Goal: Navigation & Orientation: Find specific page/section

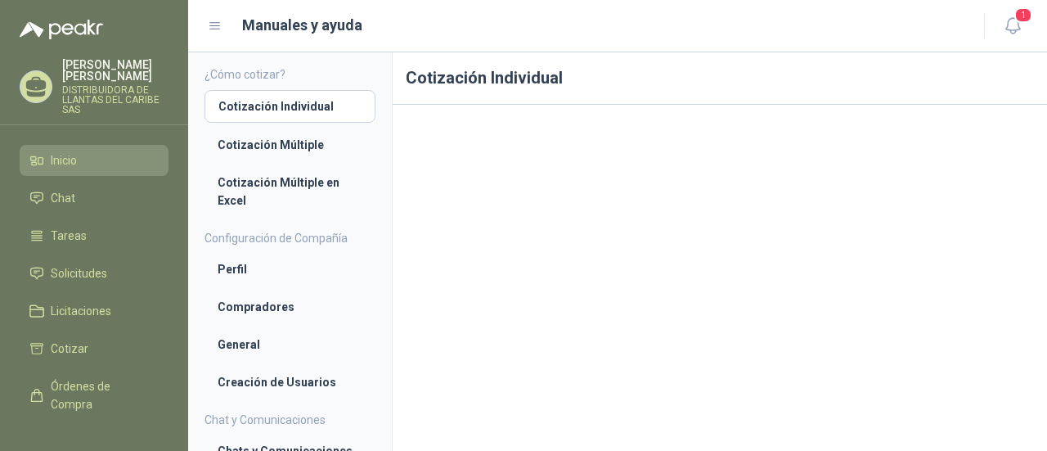
click at [73, 156] on span "Inicio" at bounding box center [64, 160] width 26 height 18
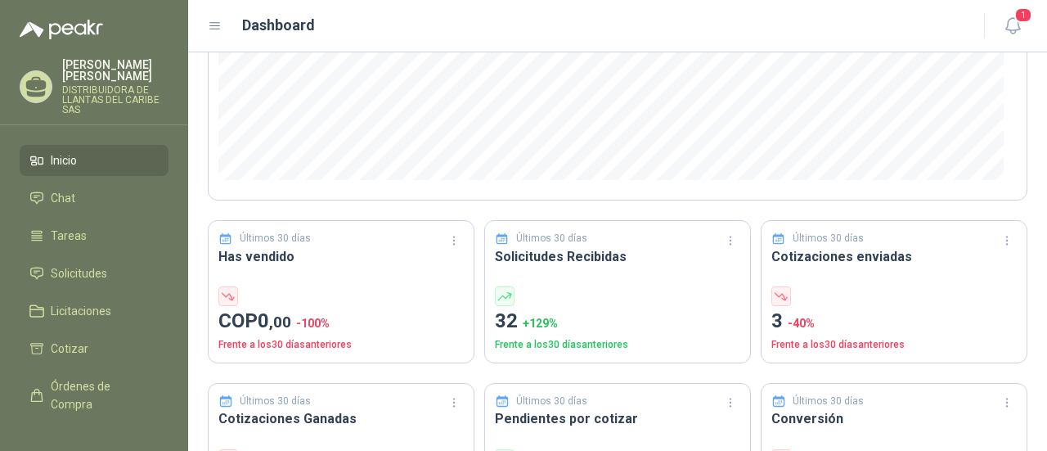
scroll to position [409, 0]
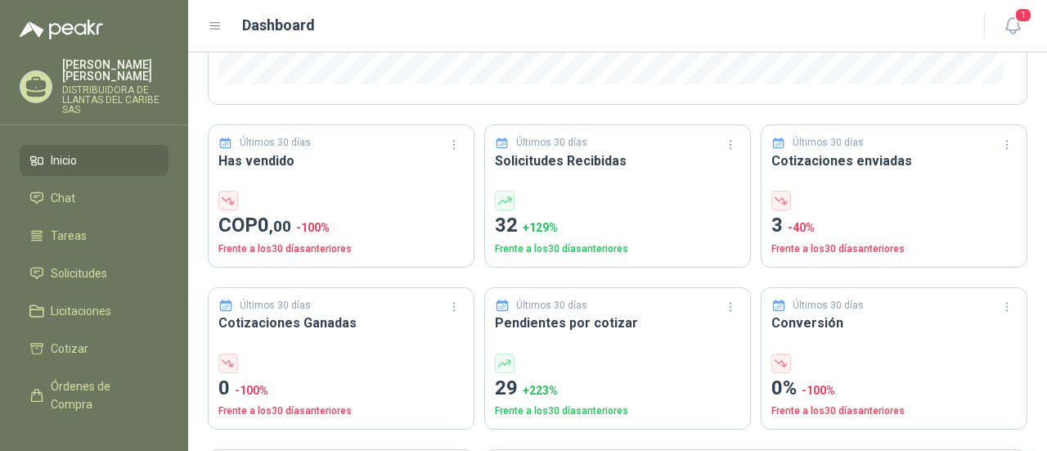
click at [623, 200] on div at bounding box center [617, 201] width 245 height 20
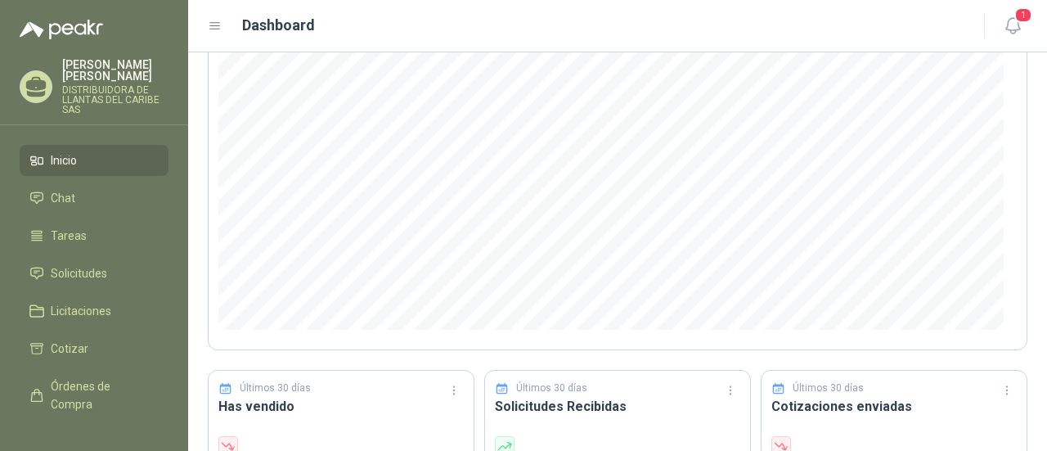
scroll to position [0, 0]
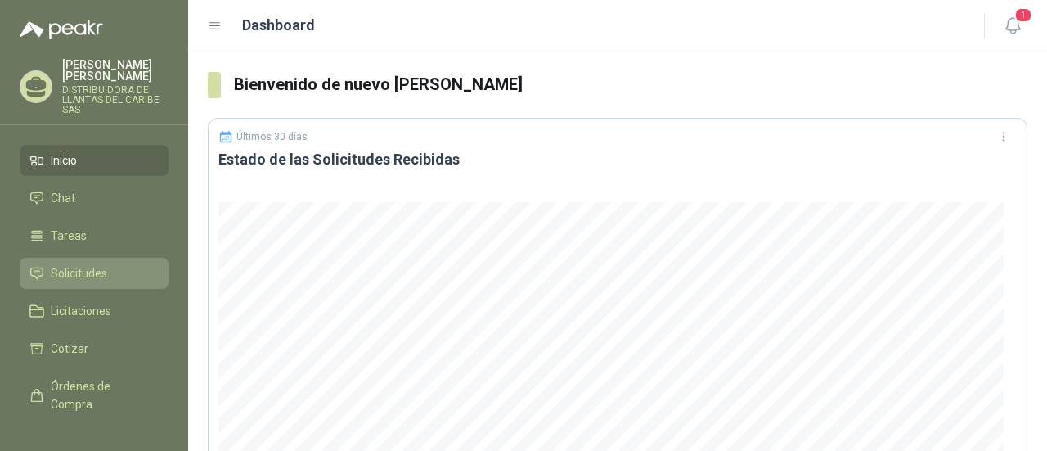
click at [115, 285] on link "Solicitudes" at bounding box center [94, 273] width 149 height 31
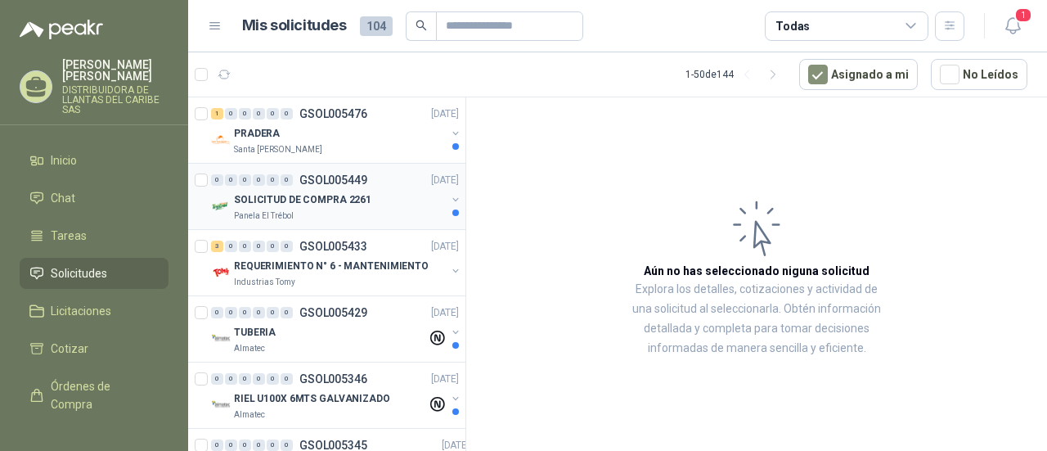
click at [396, 203] on div "SOLICITUD DE COMPRA 2261" at bounding box center [340, 200] width 212 height 20
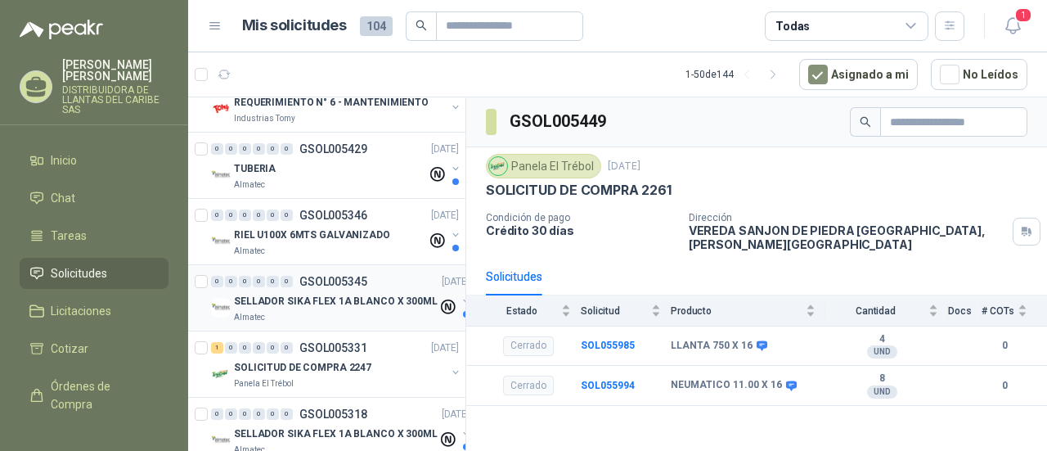
scroll to position [245, 0]
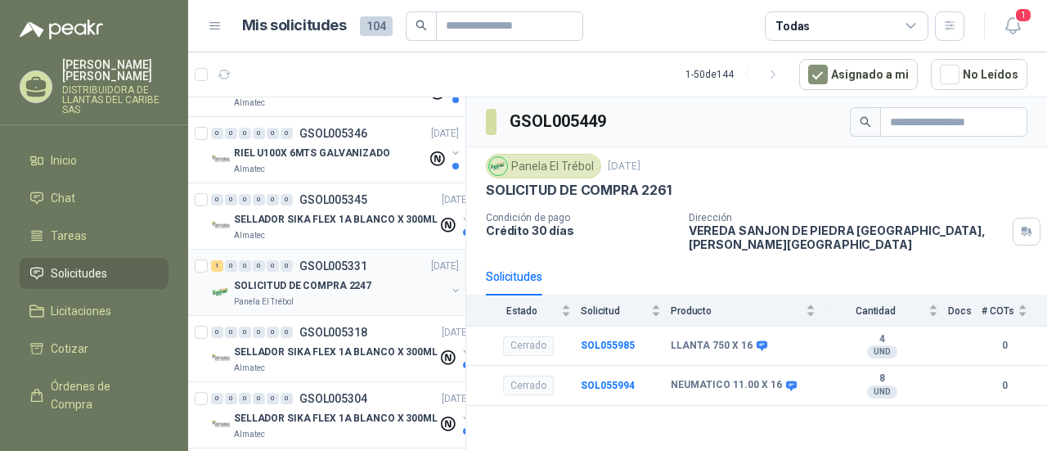
click at [347, 279] on p "SOLICITUD DE COMPRA 2247" at bounding box center [302, 286] width 137 height 16
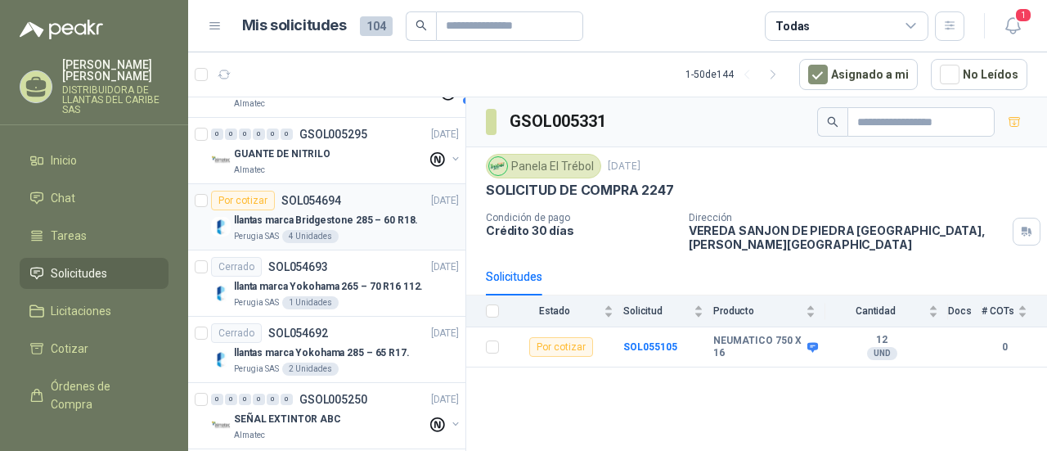
scroll to position [736, 0]
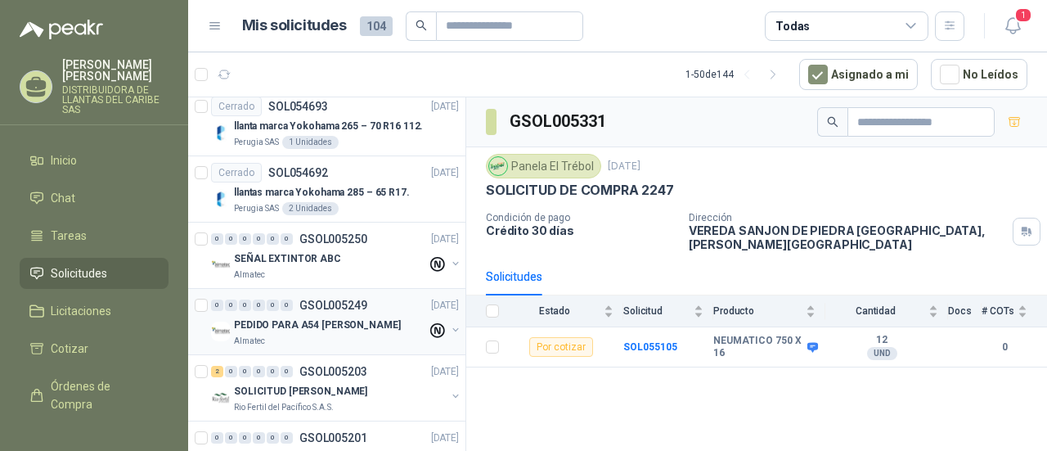
click at [348, 335] on div "Almatec" at bounding box center [330, 341] width 193 height 13
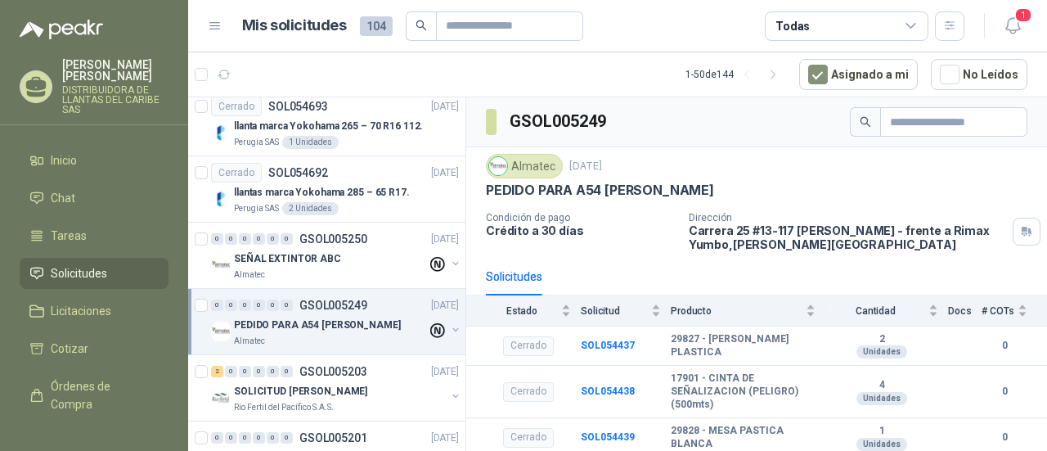
scroll to position [900, 0]
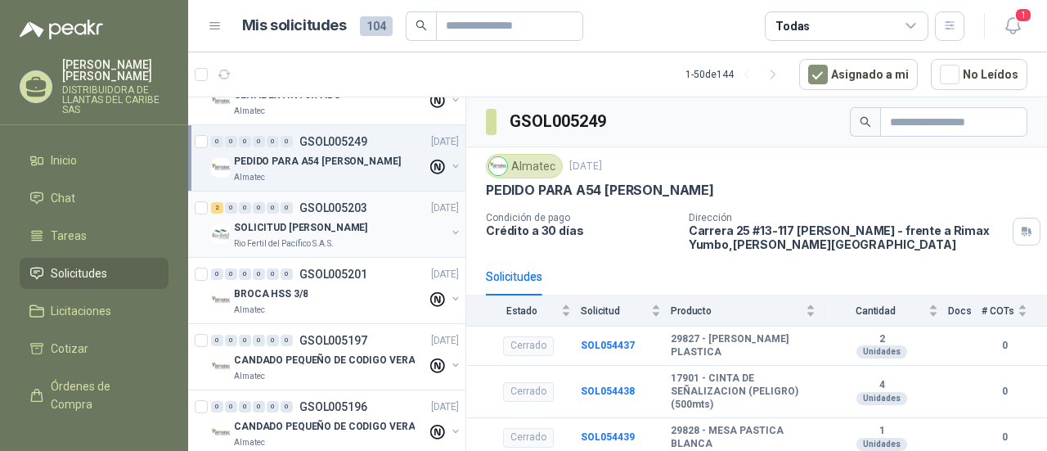
click at [344, 237] on div "Rio Fertil del Pacífico S.A.S." at bounding box center [340, 243] width 212 height 13
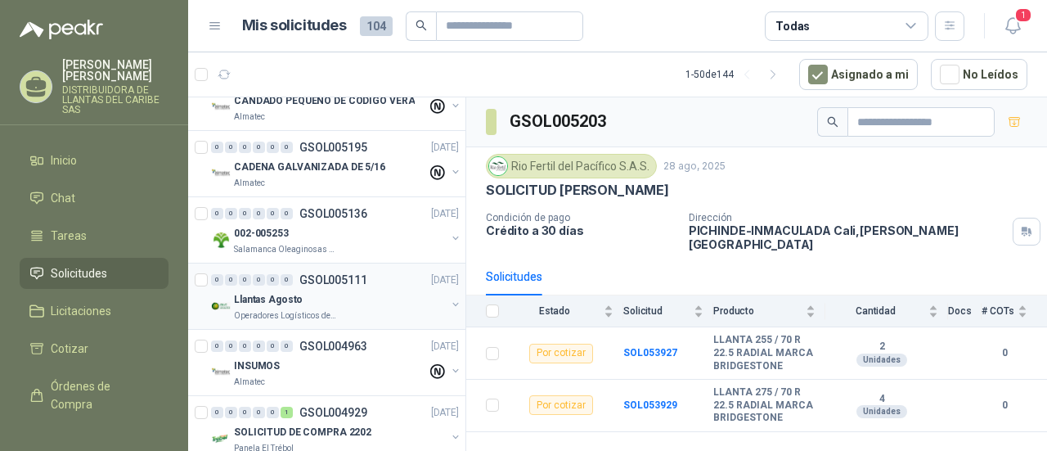
scroll to position [1227, 0]
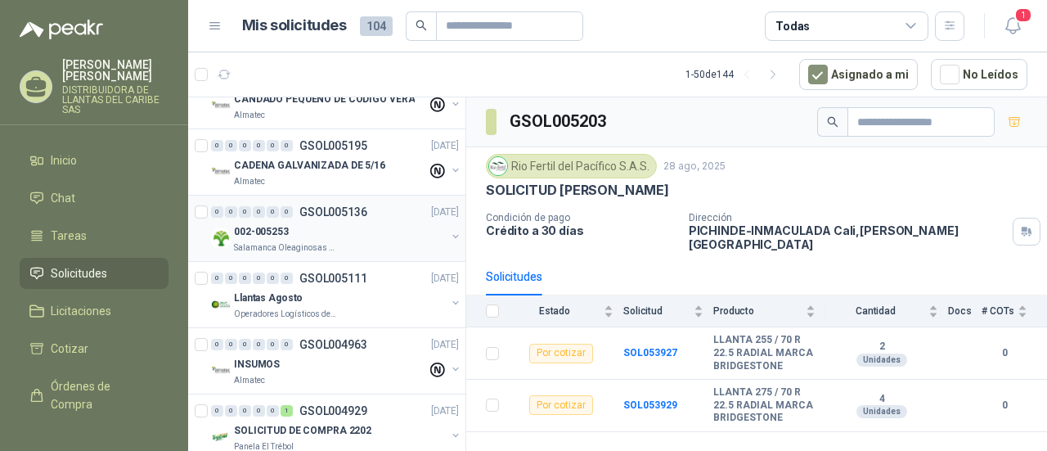
click at [344, 228] on div "002-005253" at bounding box center [340, 232] width 212 height 20
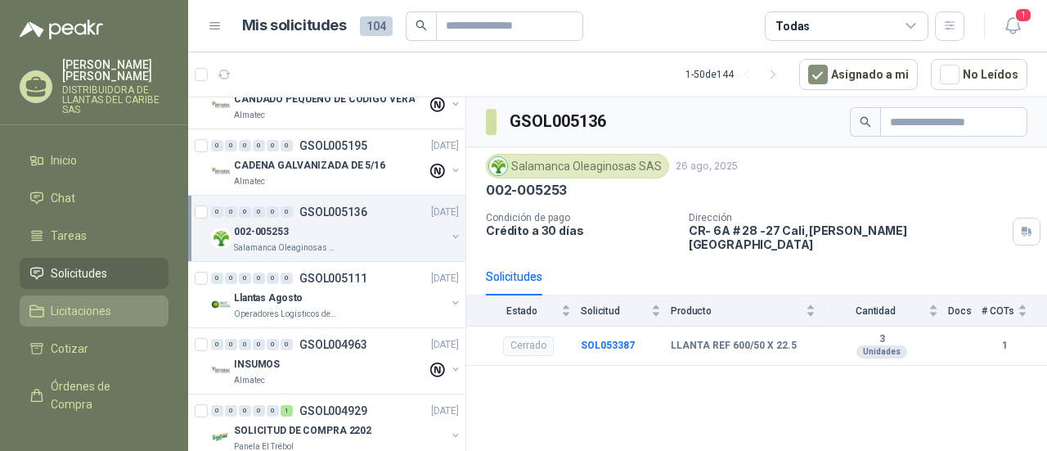
click at [66, 306] on span "Licitaciones" at bounding box center [81, 311] width 61 height 18
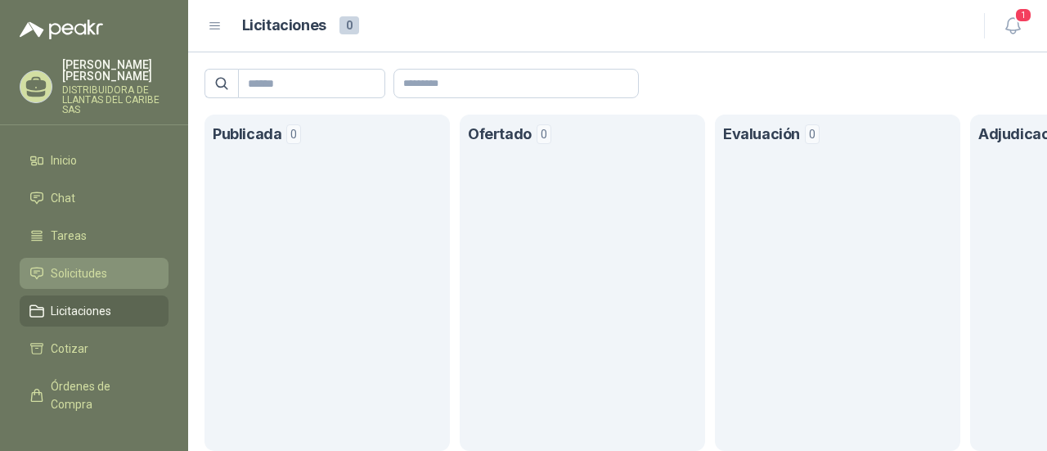
click at [103, 267] on span "Solicitudes" at bounding box center [79, 273] width 56 height 18
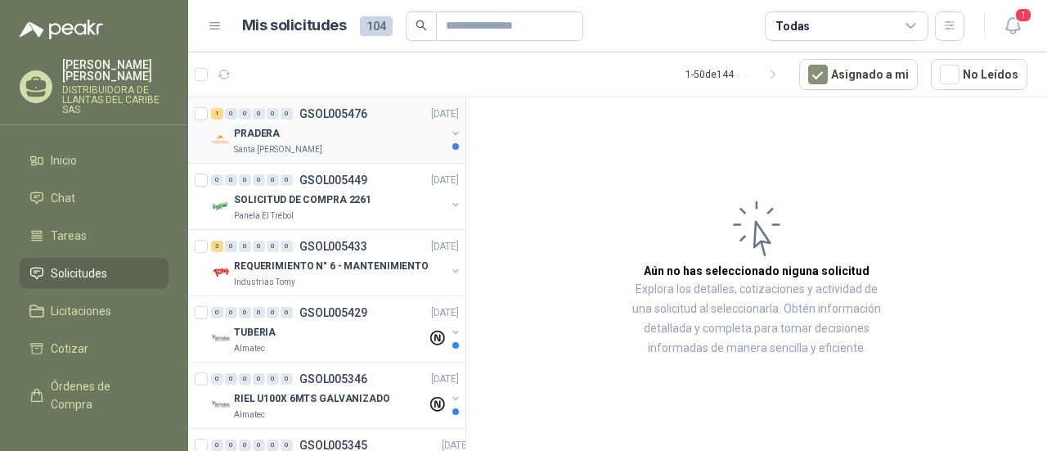
click at [353, 138] on div "PRADERA" at bounding box center [340, 134] width 212 height 20
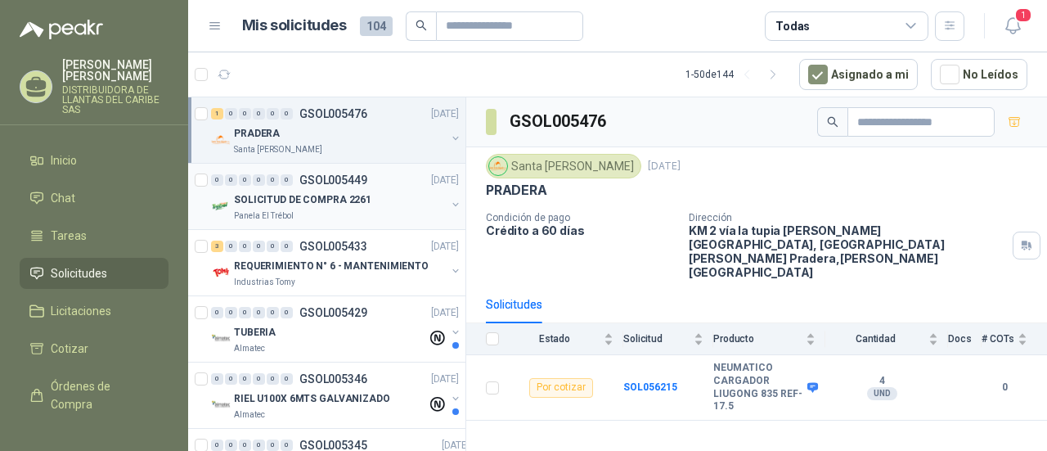
click at [360, 194] on p "SOLICITUD DE COMPRA 2261" at bounding box center [302, 200] width 137 height 16
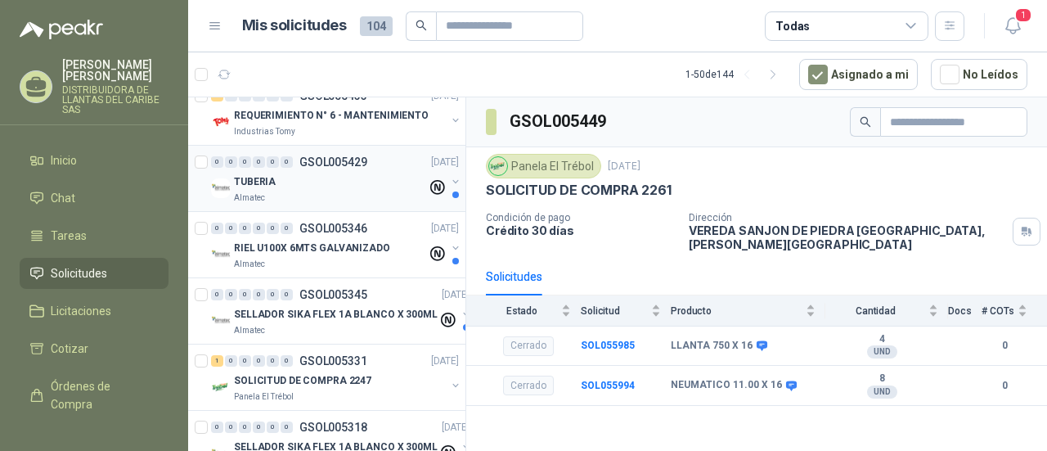
scroll to position [164, 0]
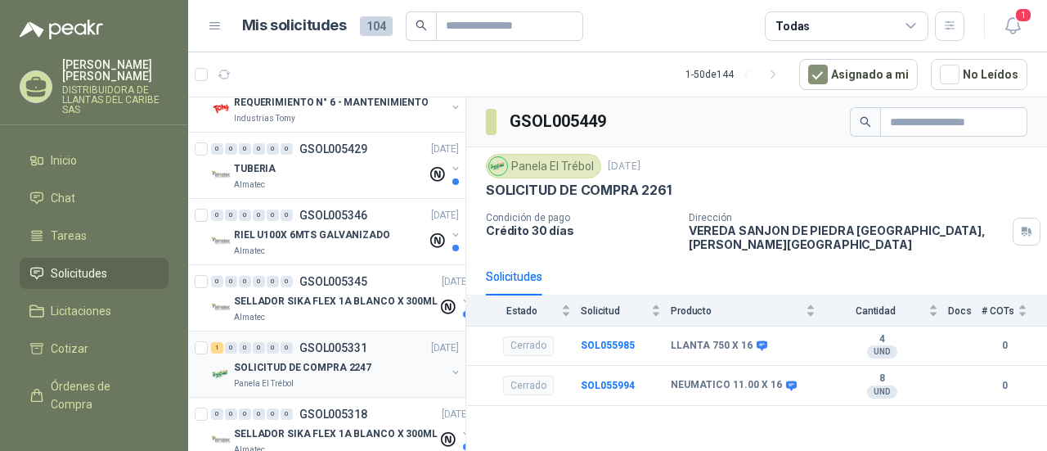
click at [377, 380] on div "Panela El Trébol" at bounding box center [340, 383] width 212 height 13
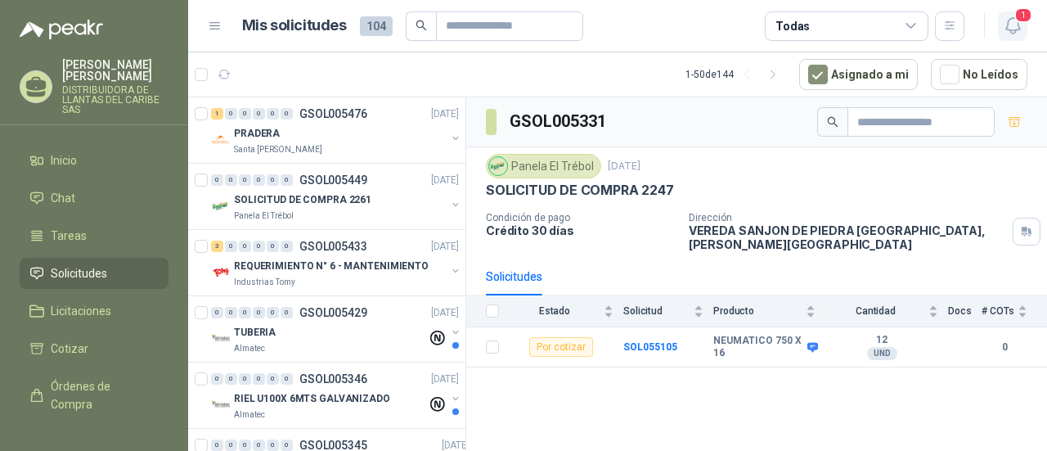
click at [1014, 22] on icon "button" at bounding box center [1013, 26] width 20 height 20
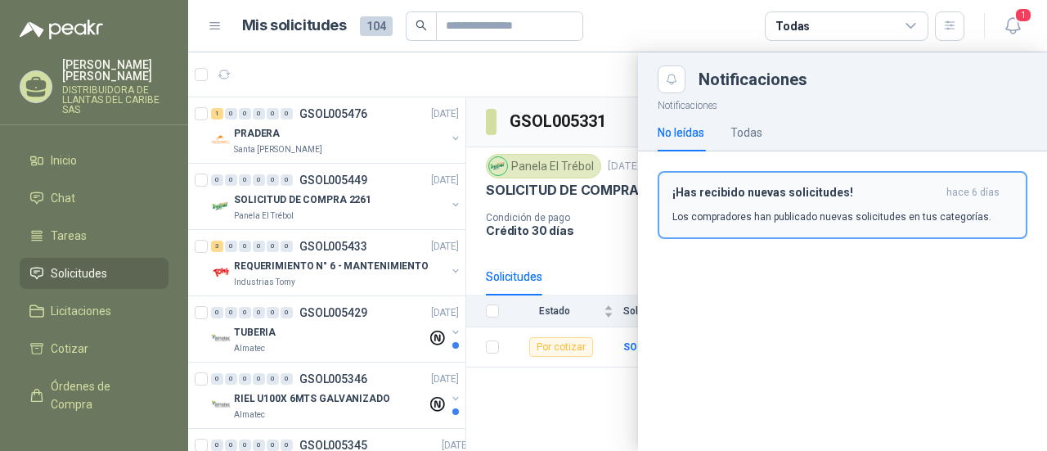
click at [880, 205] on div "¡Has recibido nuevas solicitudes! hace 6 [PERSON_NAME] Los compradores han publ…" at bounding box center [842, 205] width 340 height 38
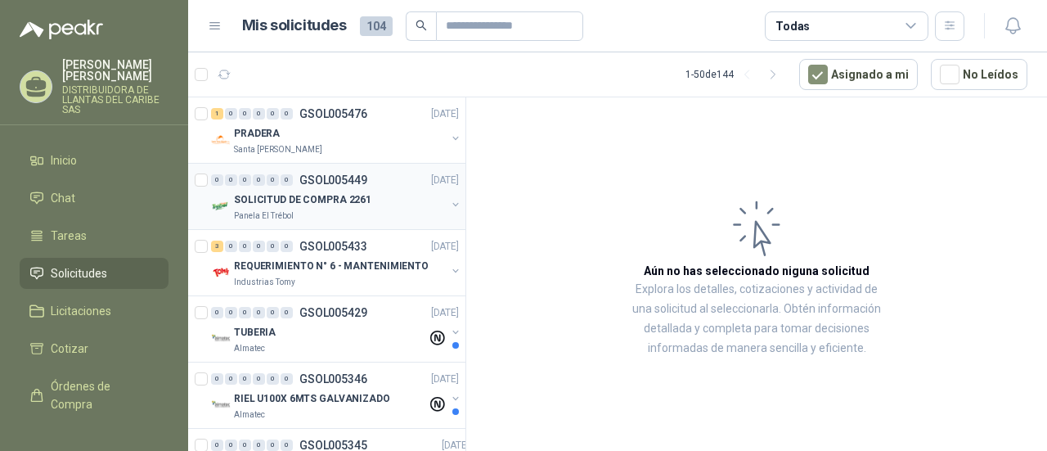
click at [371, 182] on div "0 0 0 0 0 0 GSOL005449 [DATE]" at bounding box center [336, 180] width 251 height 20
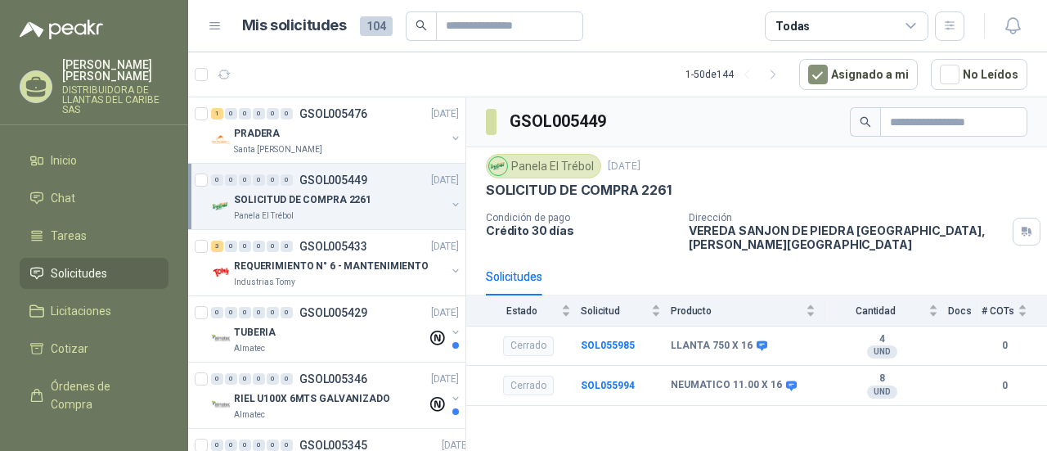
scroll to position [82, 0]
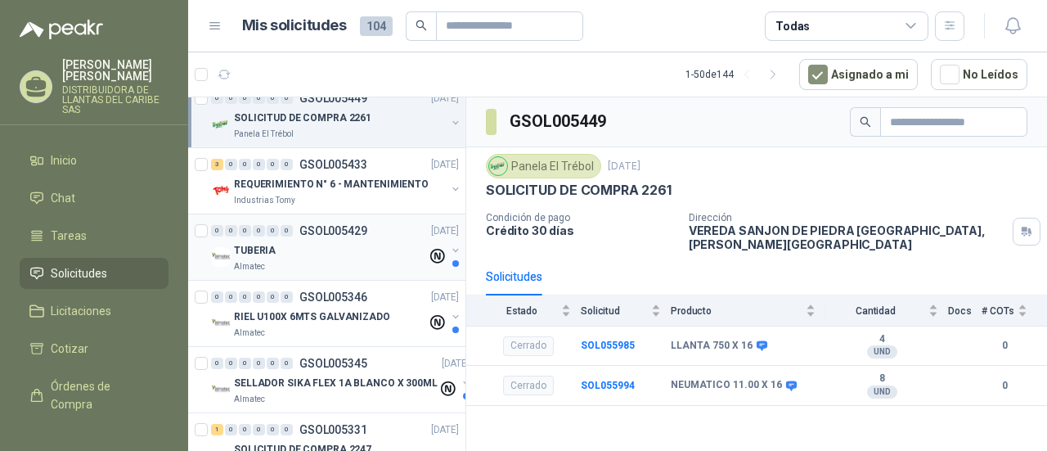
click at [341, 251] on div "TUBERIA" at bounding box center [330, 251] width 193 height 20
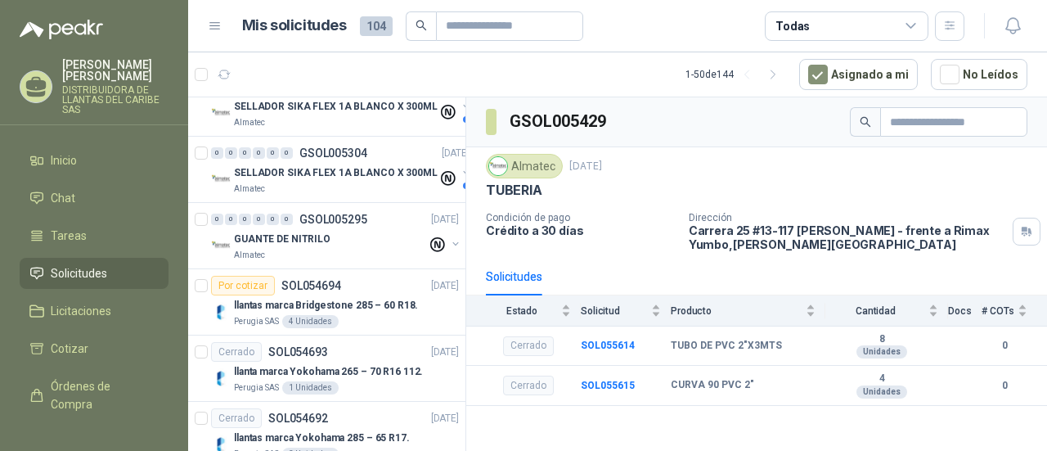
scroll to position [573, 0]
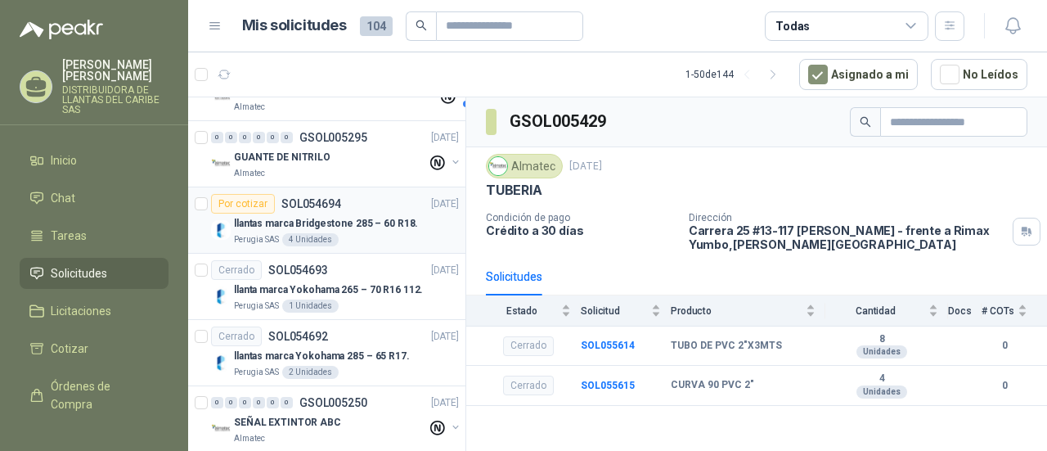
click at [392, 235] on div "Perugia SAS 4 Unidades" at bounding box center [346, 239] width 225 height 13
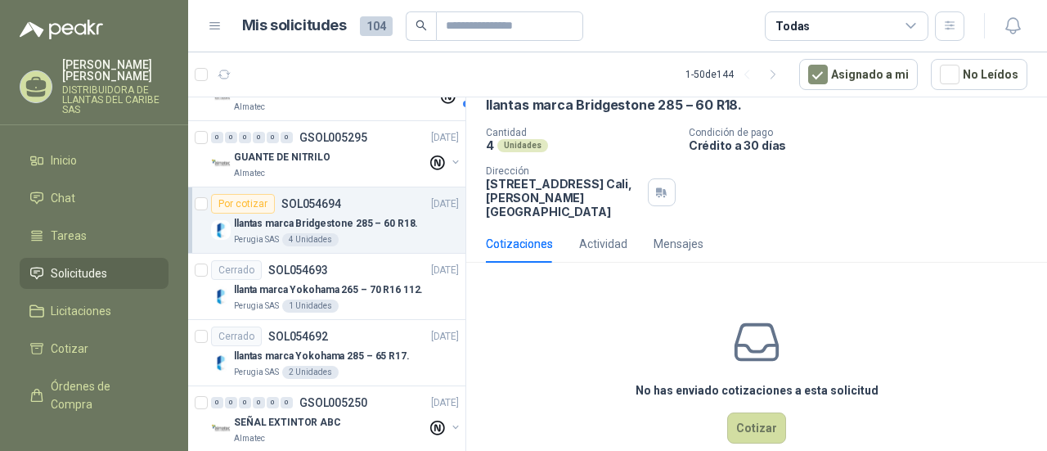
scroll to position [95, 0]
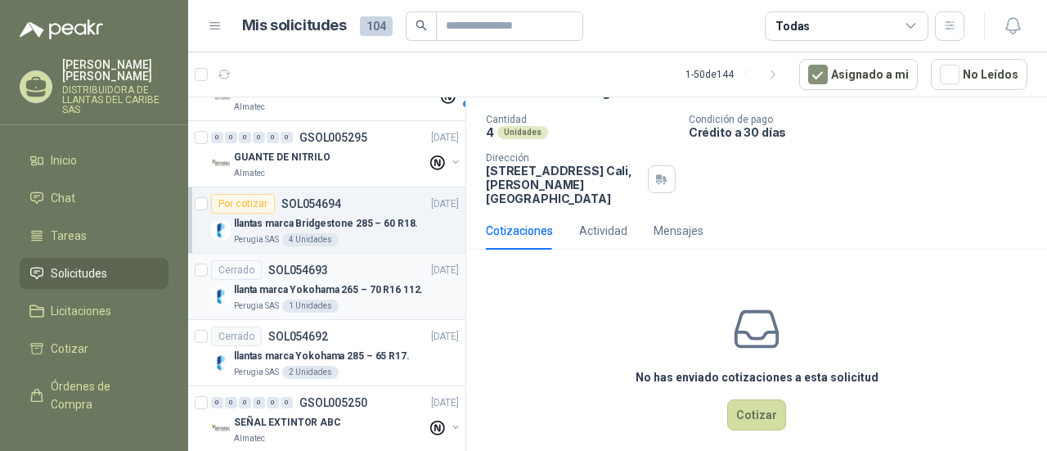
click at [384, 290] on p "llanta marca Yokohama 265 – 70 R16 112." at bounding box center [328, 290] width 189 height 16
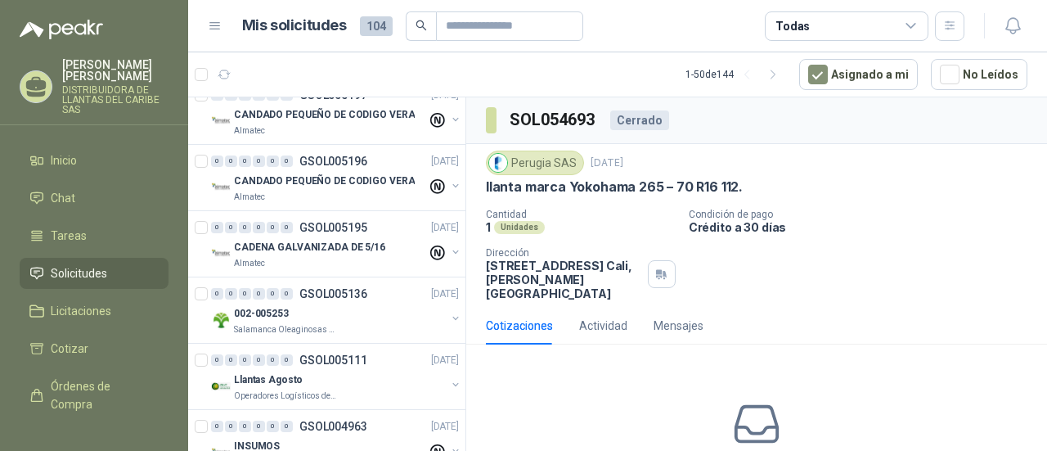
scroll to position [1309, 0]
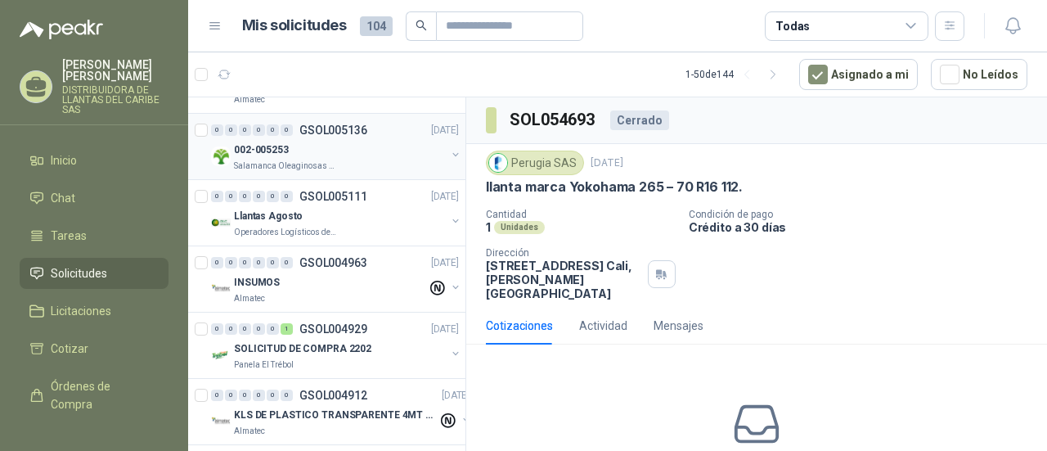
click at [328, 146] on div "002-005253" at bounding box center [340, 150] width 212 height 20
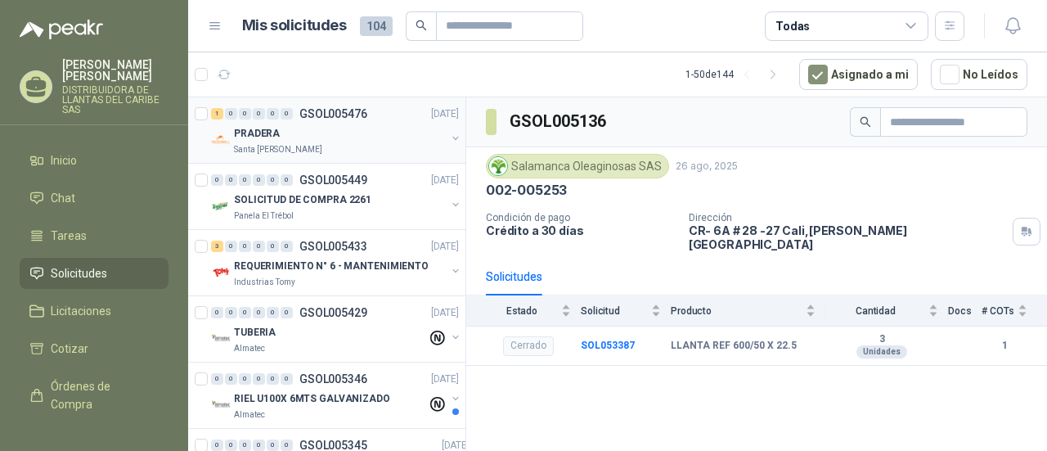
click at [381, 125] on div "PRADERA" at bounding box center [340, 134] width 212 height 20
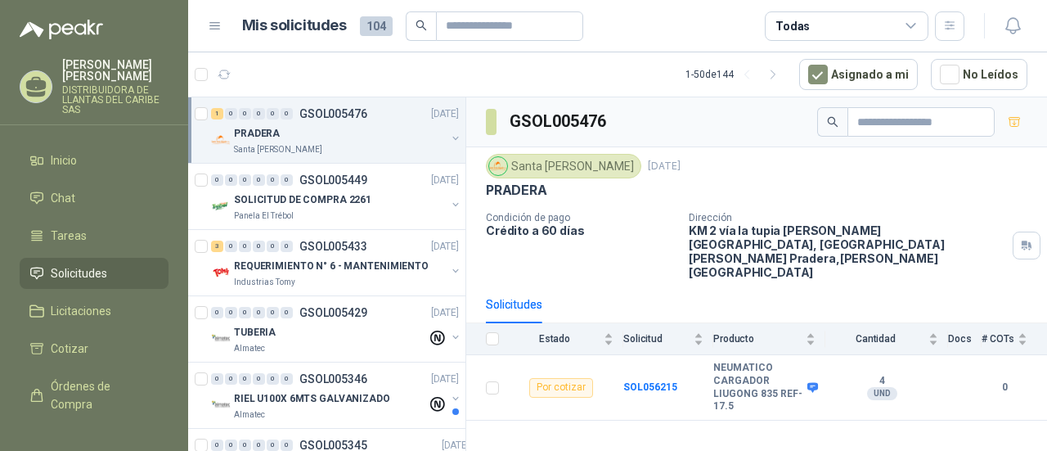
click at [320, 138] on div "PRADERA" at bounding box center [340, 134] width 212 height 20
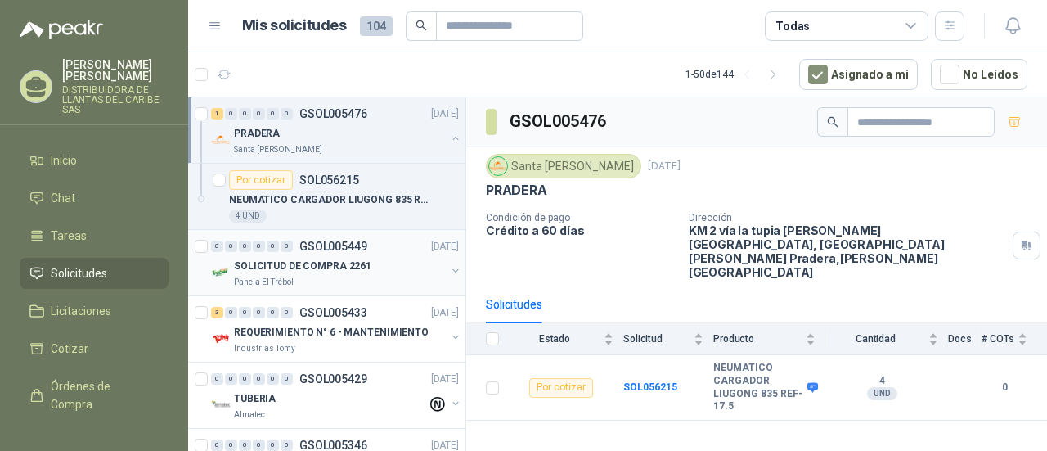
click at [366, 259] on div "SOLICITUD DE COMPRA 2261" at bounding box center [340, 266] width 212 height 20
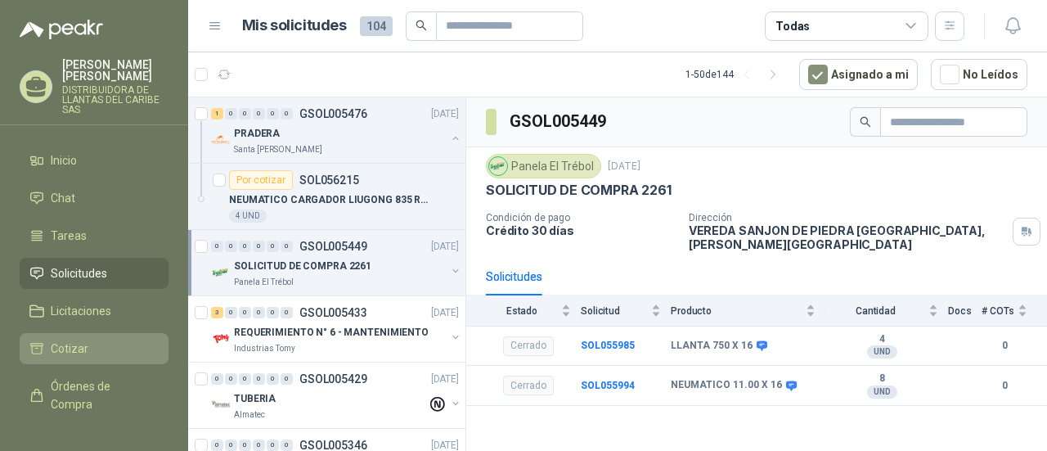
click at [97, 351] on li "Cotizar" at bounding box center [93, 348] width 129 height 18
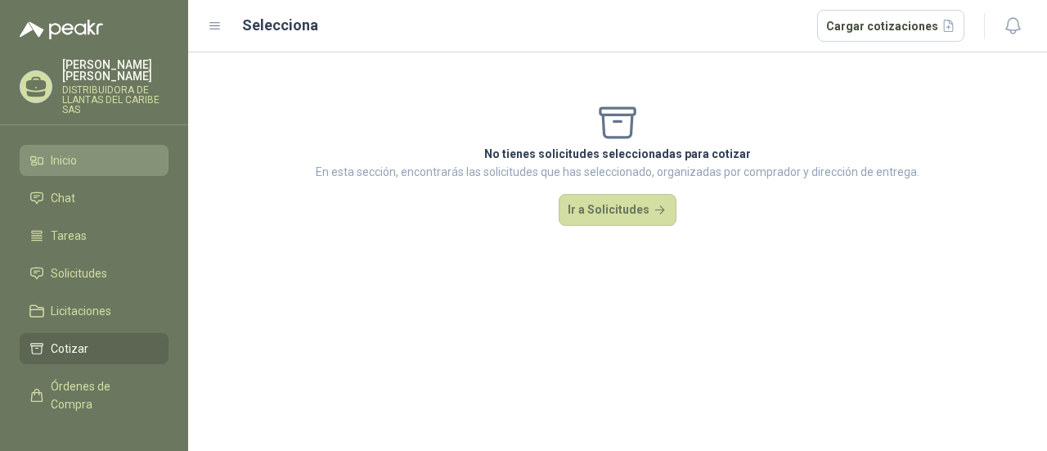
click at [101, 166] on li "Inicio" at bounding box center [93, 160] width 129 height 18
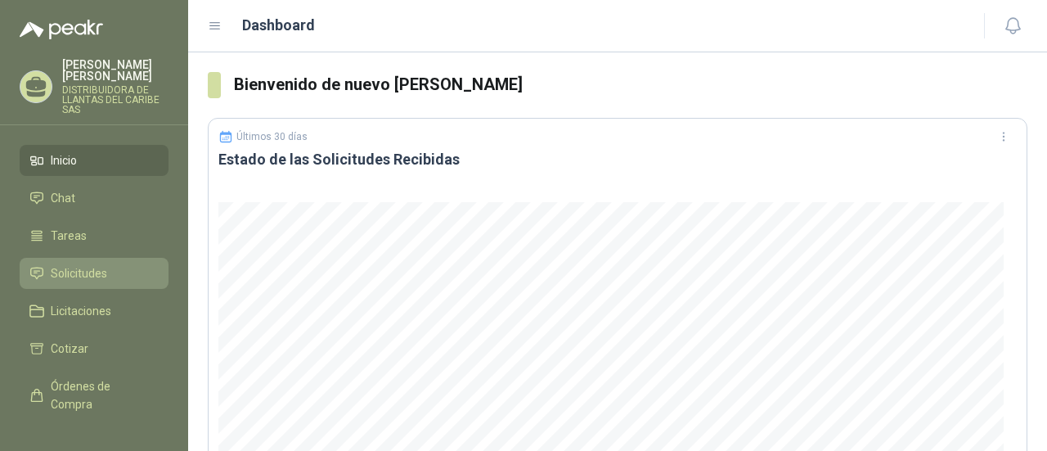
click at [87, 274] on span "Solicitudes" at bounding box center [79, 273] width 56 height 18
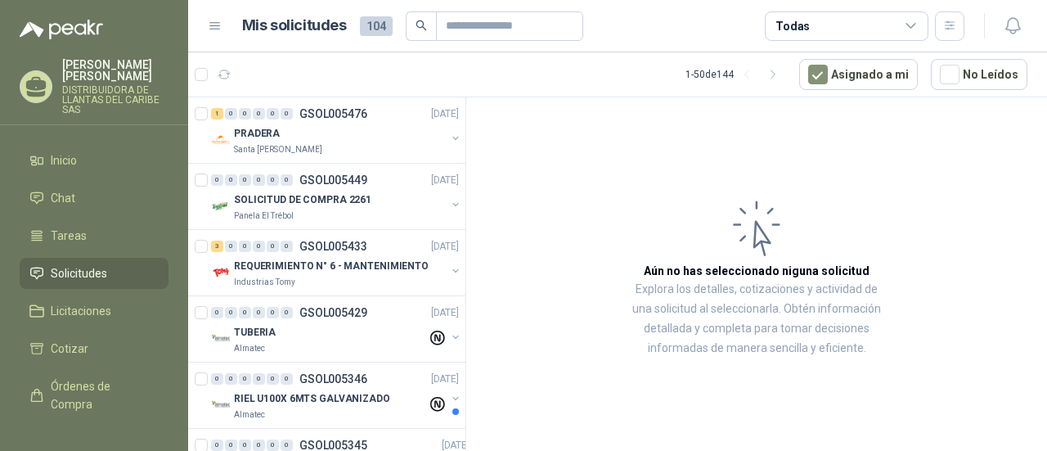
click at [99, 70] on p "[PERSON_NAME]" at bounding box center [115, 70] width 106 height 23
click at [815, 155] on article "Aún no has seleccionado niguna solicitud Explora los detalles, cotizaciones y a…" at bounding box center [756, 276] width 581 height 359
